Goal: Information Seeking & Learning: Learn about a topic

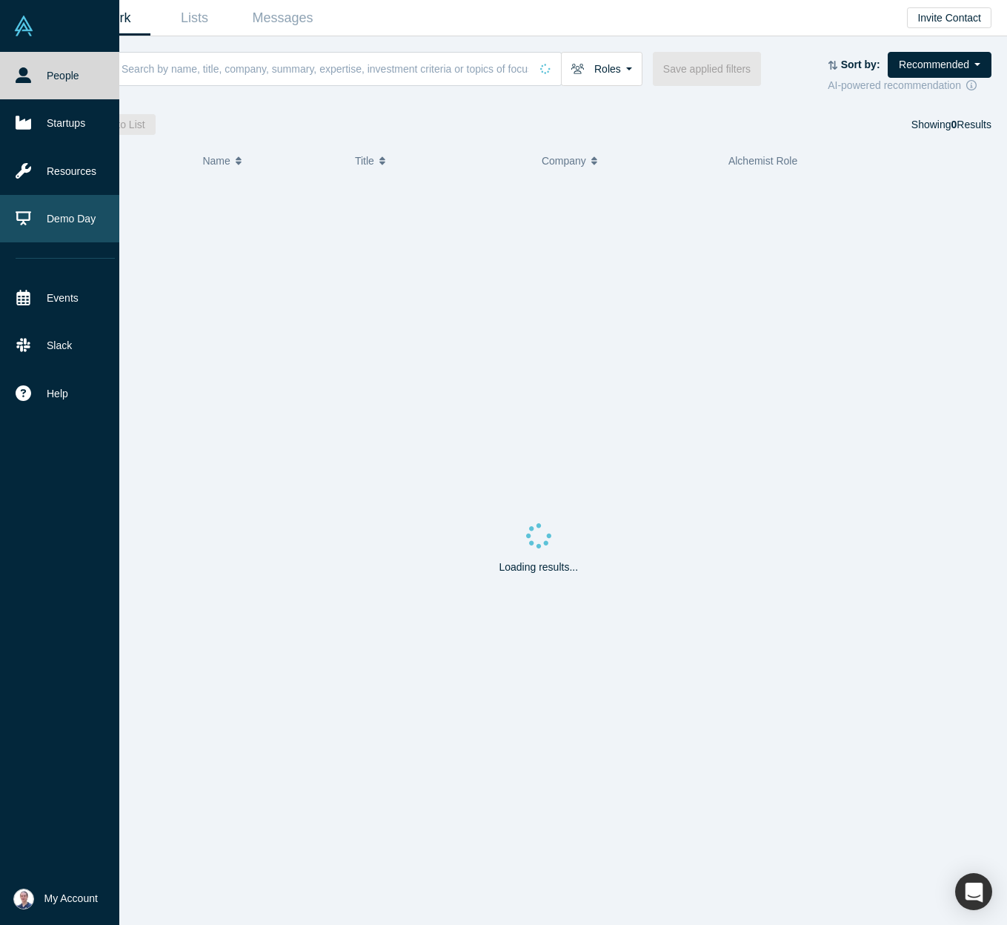
click at [35, 210] on link "Demo Day" at bounding box center [65, 218] width 130 height 47
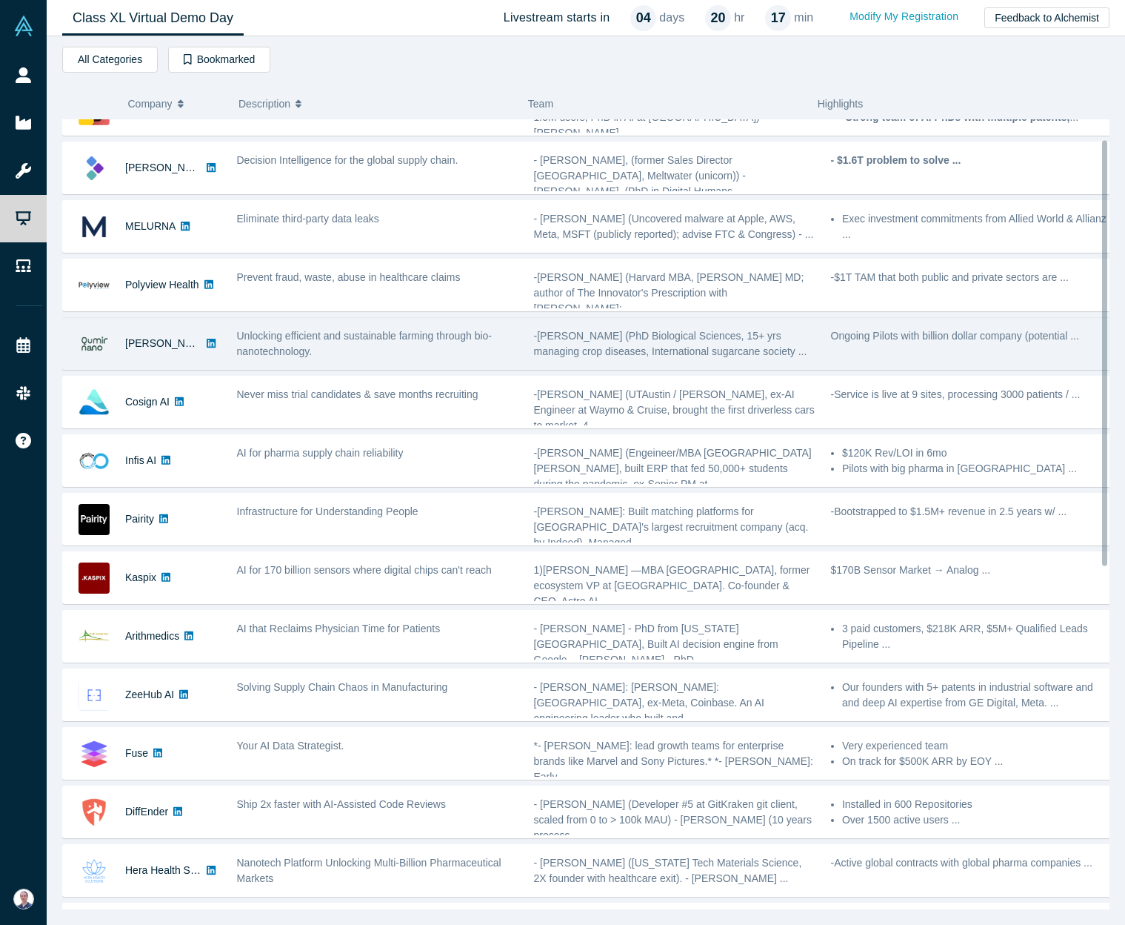
scroll to position [103, 0]
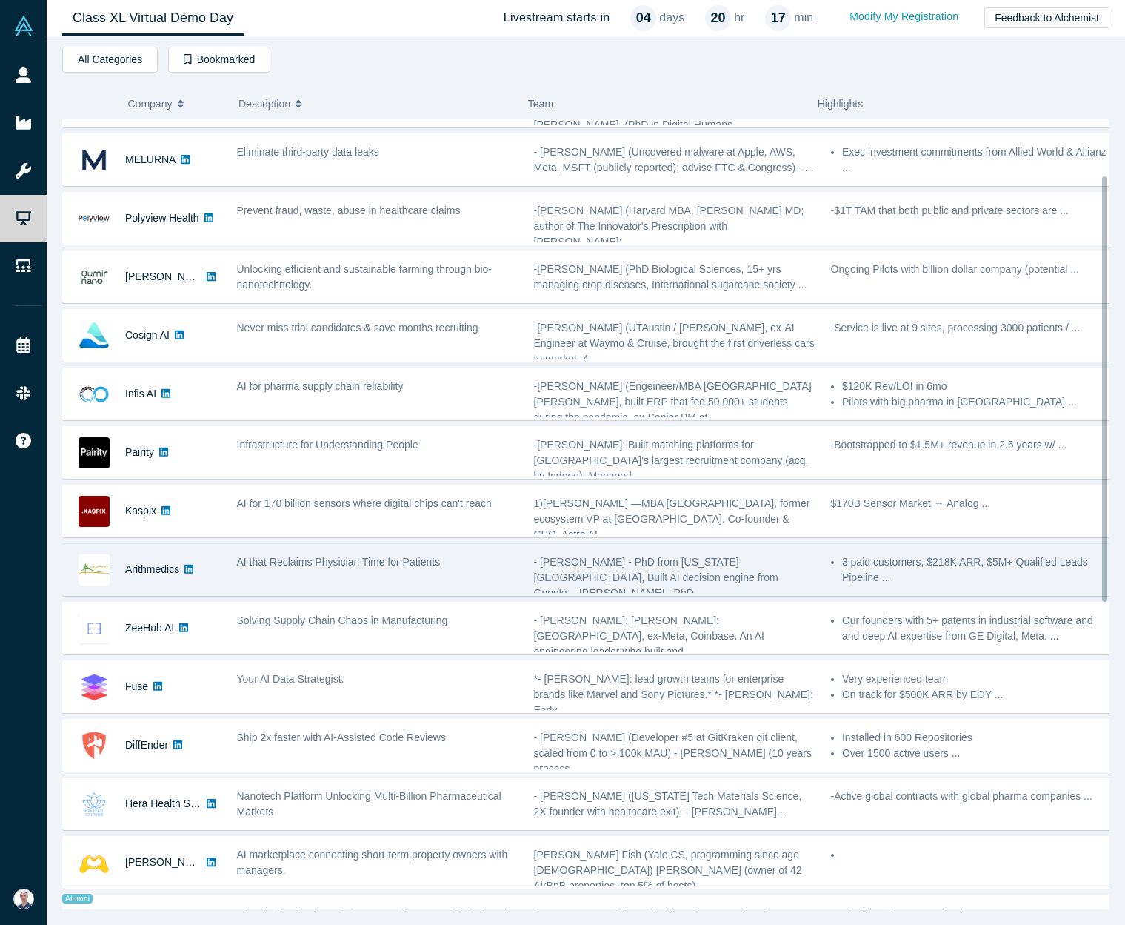
click at [324, 569] on div "AI that Reclaims Physician Time for Patients" at bounding box center [377, 569] width 297 height 47
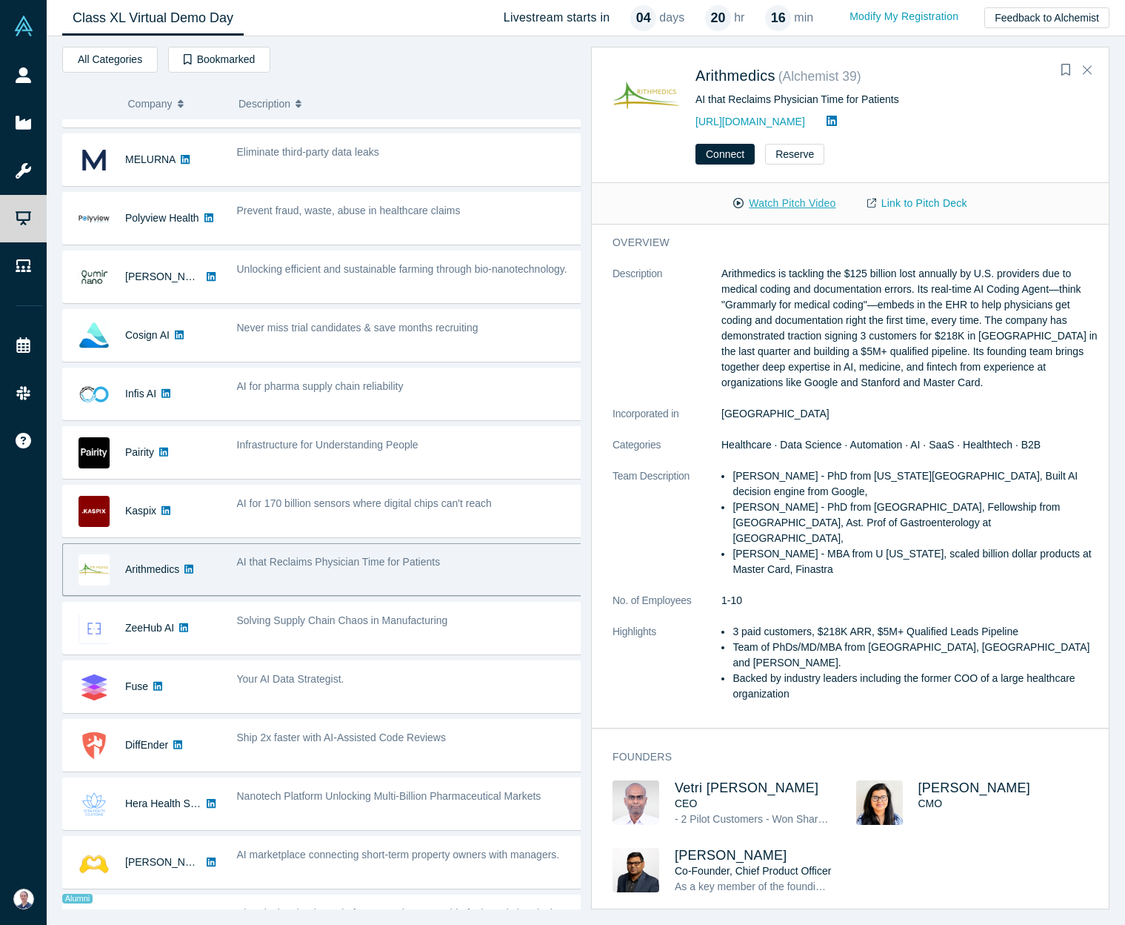
click at [782, 213] on button "Watch Pitch Video" at bounding box center [784, 203] width 133 height 26
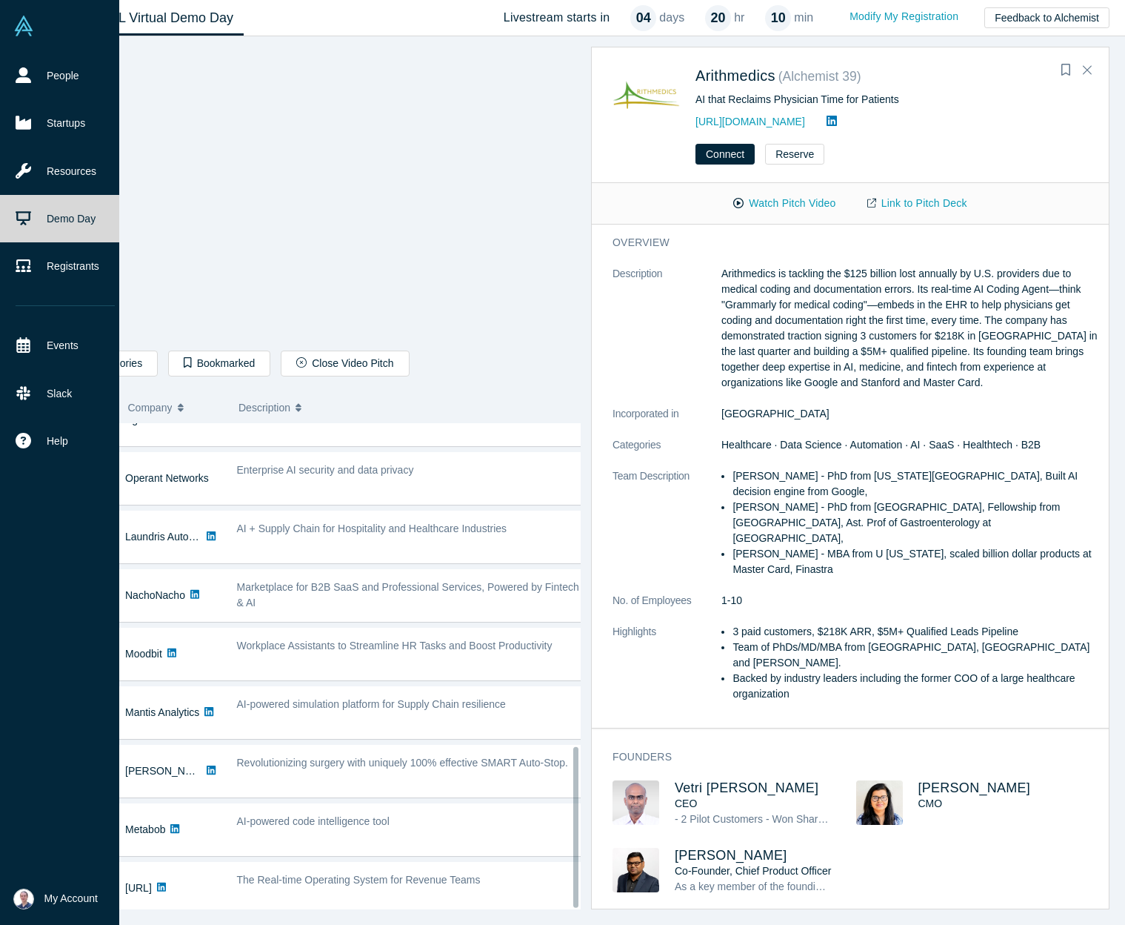
scroll to position [976, 0]
